Goal: Use online tool/utility

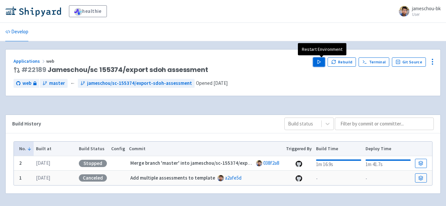
click at [317, 62] on button "Play" at bounding box center [319, 61] width 12 height 9
